Goal: Obtain resource: Obtain resource

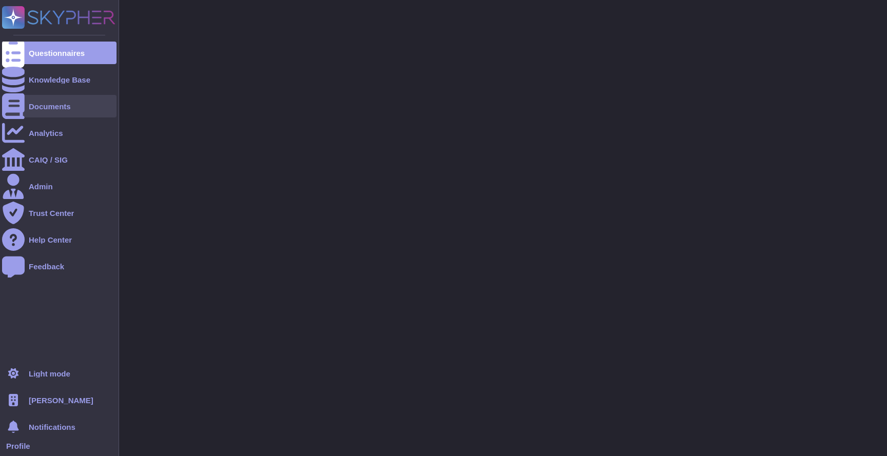
click at [22, 107] on div at bounding box center [13, 106] width 23 height 23
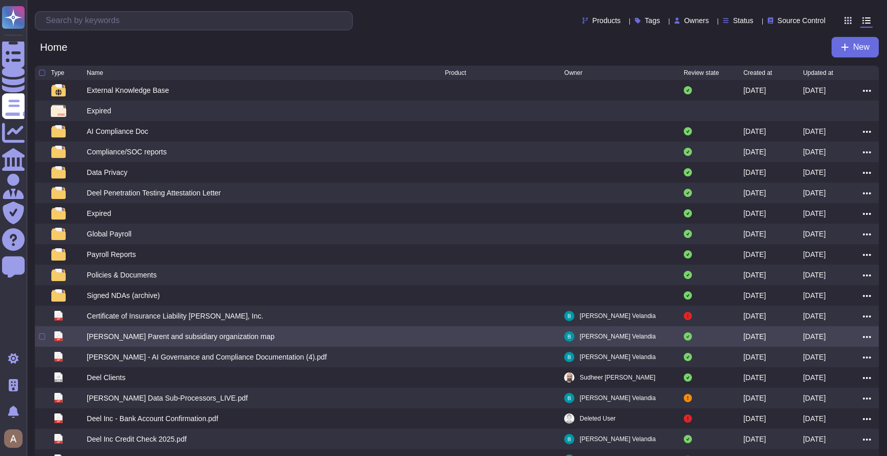
click at [142, 342] on div "[PERSON_NAME] Parent and subsidiary organization map" at bounding box center [181, 336] width 188 height 10
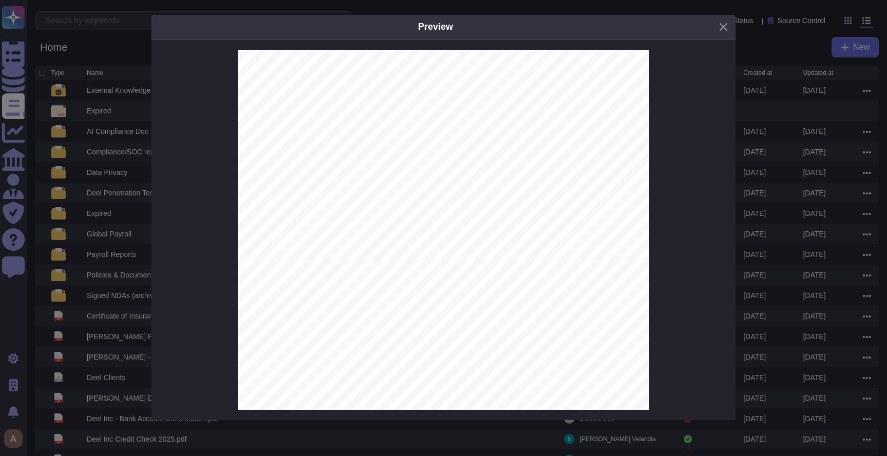
scroll to position [568, 0]
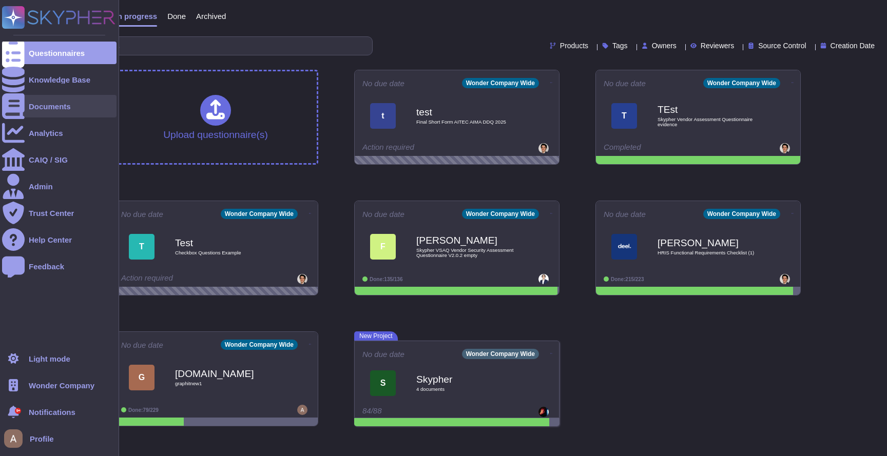
click at [36, 106] on div "Documents" at bounding box center [50, 107] width 42 height 8
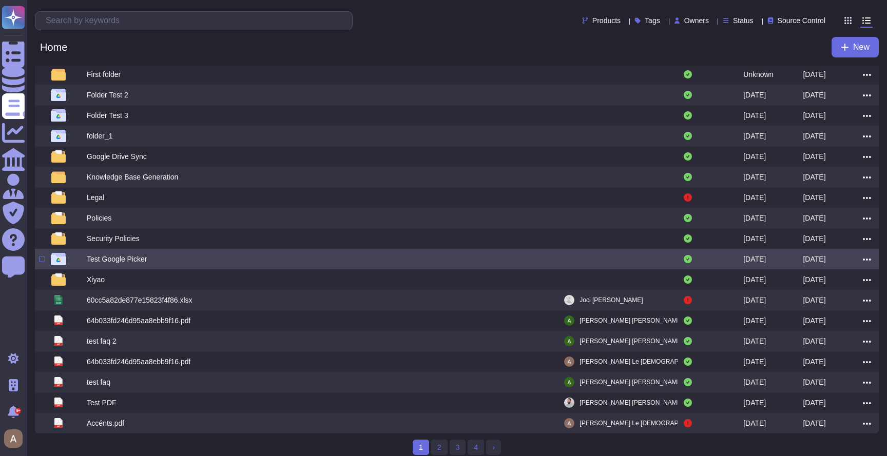
scroll to position [66, 0]
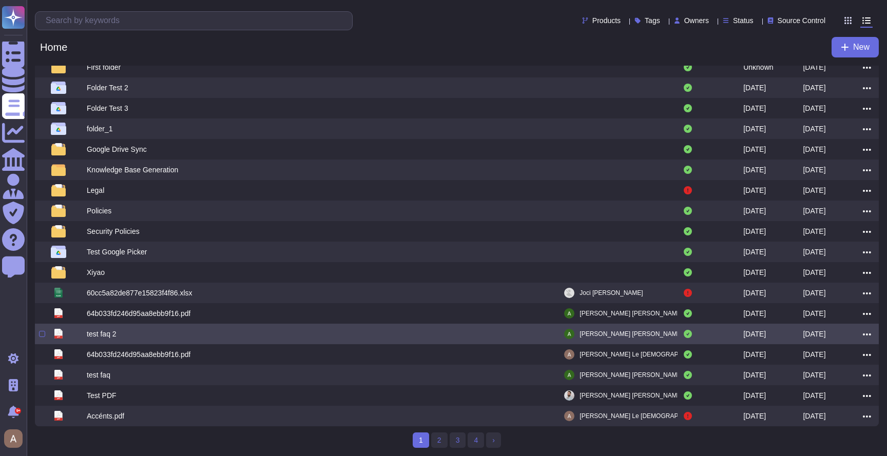
click at [148, 330] on div "test faq 2" at bounding box center [266, 334] width 358 height 12
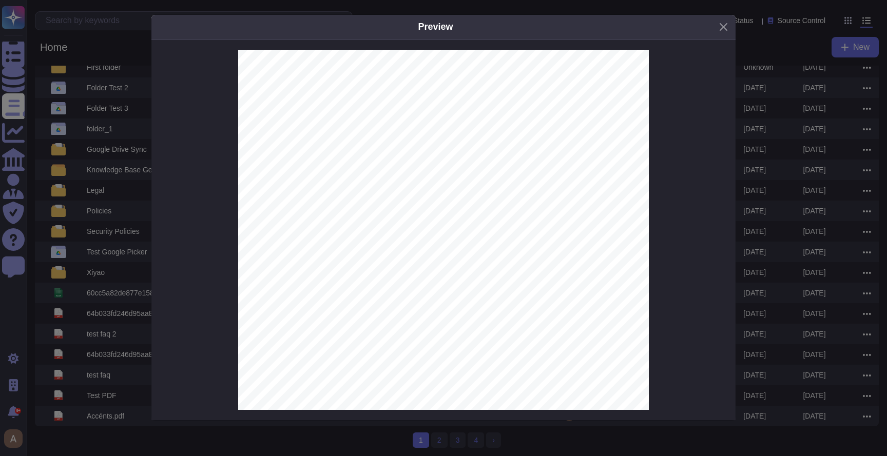
click at [774, 227] on div "Preview Adobe Experience Manager as a Cloud Service BCDR Fact Sheet 1 Adobe is …" at bounding box center [443, 228] width 887 height 456
